Goal: Task Accomplishment & Management: Complete application form

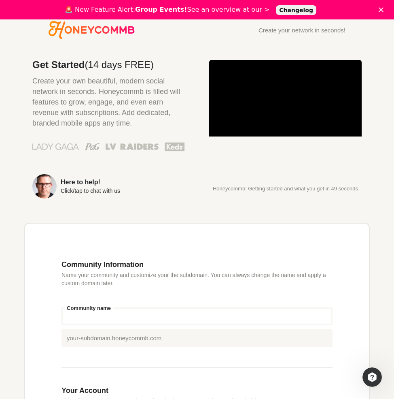
click at [151, 311] on input "Community name" at bounding box center [197, 316] width 271 height 18
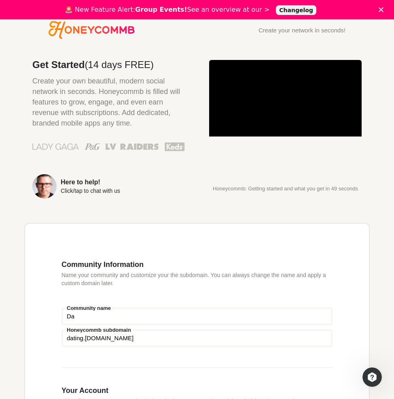
type input "D"
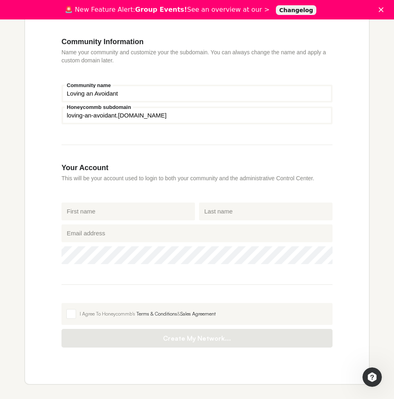
scroll to position [210, 0]
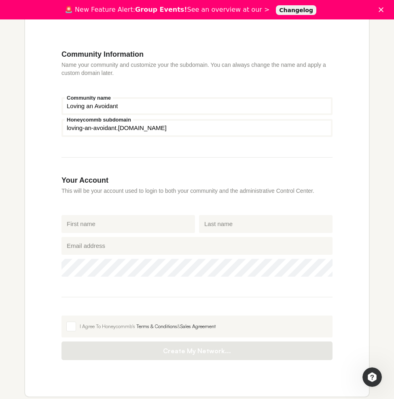
type input "Loving an Avoidant"
click at [94, 225] on input "First name" at bounding box center [129, 224] width 134 height 18
type input "Joy"
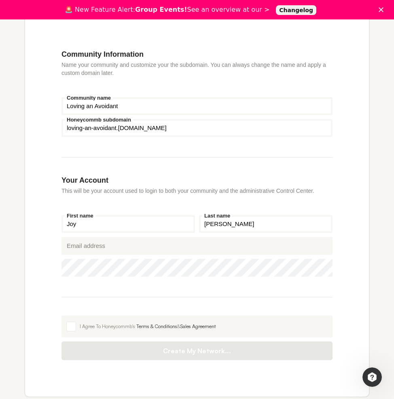
type input "[PERSON_NAME]"
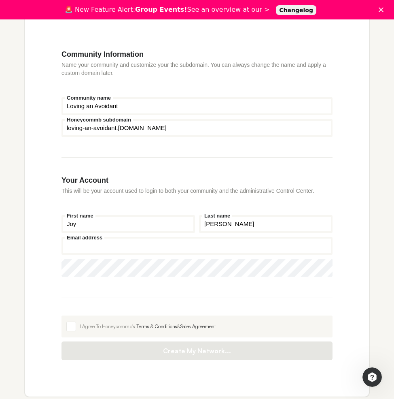
click at [76, 248] on input "Email address" at bounding box center [197, 246] width 271 height 18
